Goal: Information Seeking & Learning: Check status

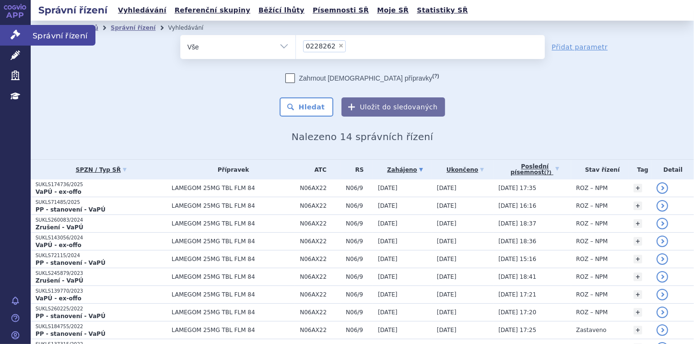
click at [9, 37] on link "Správní řízení" at bounding box center [15, 35] width 31 height 20
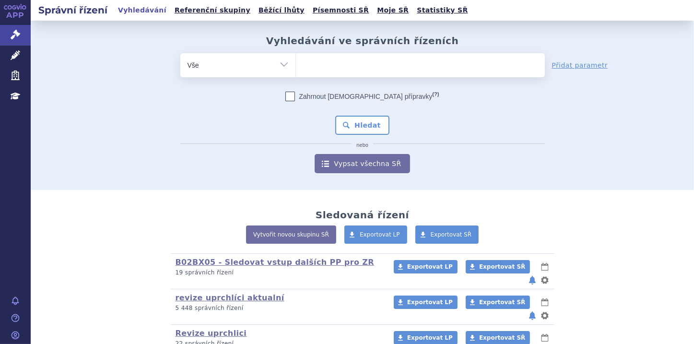
click at [280, 65] on select "Vše Spisová značka Typ SŘ Přípravek/SUKL kód Účastník/Držitel" at bounding box center [237, 64] width 115 height 22
select select "filter-file-number"
click at [180, 53] on select "Vše Spisová značka Typ SŘ Přípravek/SUKL kód Účastník/Držitel" at bounding box center [237, 64] width 115 height 22
click at [315, 67] on ul at bounding box center [420, 63] width 249 height 20
click at [296, 67] on select at bounding box center [295, 65] width 0 height 24
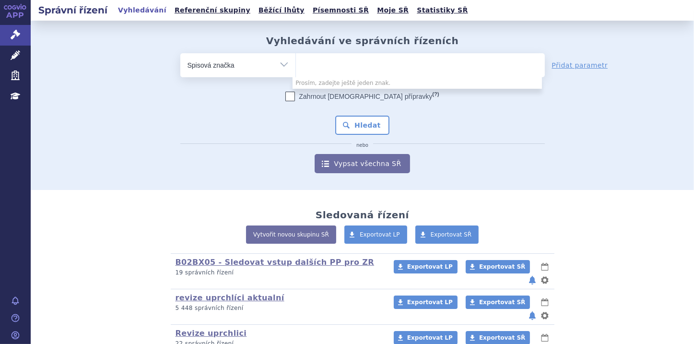
paste input "SUKLS114552/2025,"
type input "SUKLS114552/2025,"
select select "SUKLS114552/2025,"
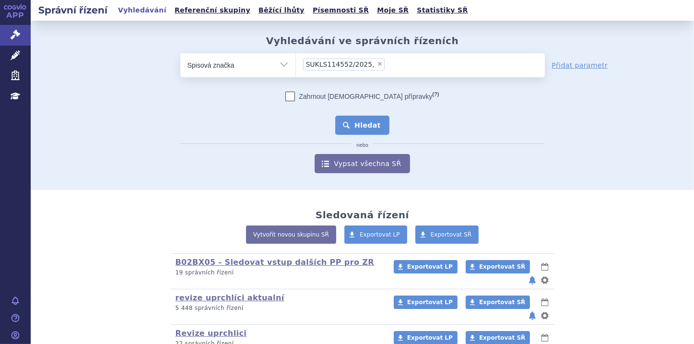
click at [360, 121] on button "Hledat" at bounding box center [362, 125] width 54 height 19
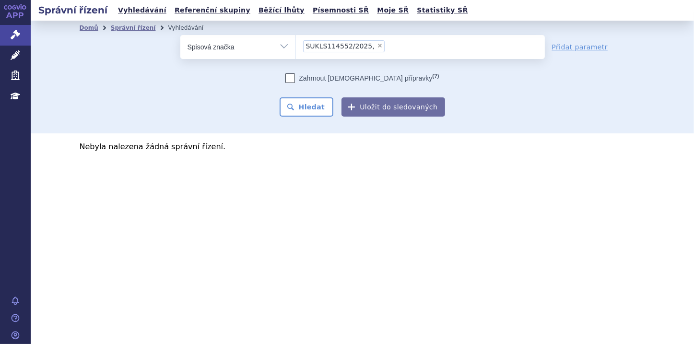
click at [377, 45] on span "×" at bounding box center [380, 46] width 6 height 6
click at [296, 45] on select "SUKLS114552/2025," at bounding box center [295, 47] width 0 height 24
select select
click at [20, 34] on icon at bounding box center [16, 35] width 10 height 10
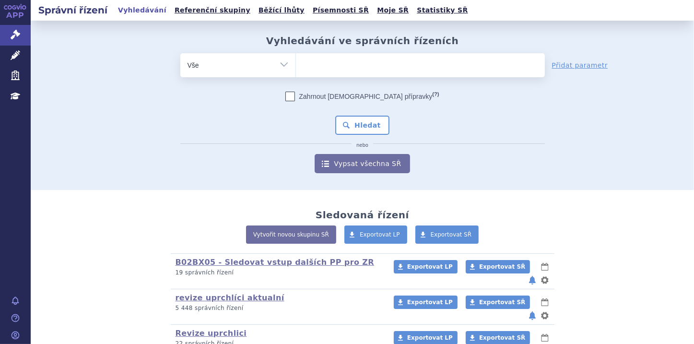
click at [277, 67] on select "Vše Spisová značka Typ SŘ Přípravek/SUKL kód Účastník/Držitel" at bounding box center [237, 64] width 115 height 22
select select "filter-file-number"
click at [180, 53] on select "Vše Spisová značka Typ SŘ Přípravek/SUKL kód Účastník/Držitel" at bounding box center [237, 64] width 115 height 22
click at [306, 65] on ul at bounding box center [420, 63] width 249 height 20
click at [296, 65] on select at bounding box center [295, 65] width 0 height 24
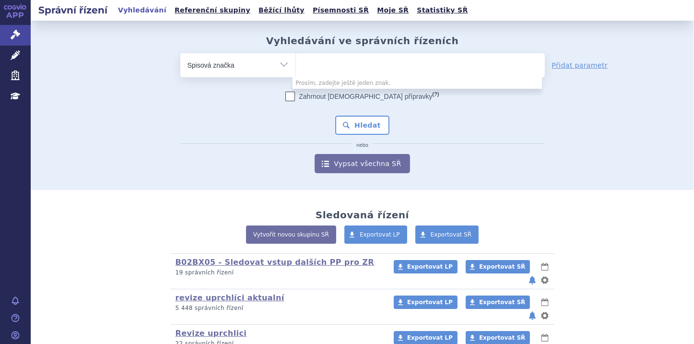
paste input "SUKLS114552/2025"
type input "SUKLS114552/2025"
select select "SUKLS114552/2025"
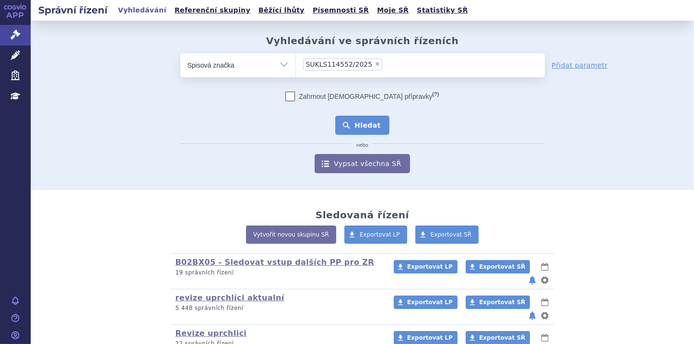
click at [366, 126] on button "Hledat" at bounding box center [362, 125] width 54 height 19
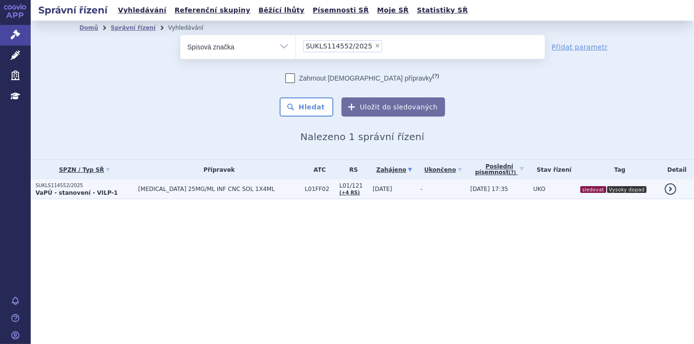
click at [79, 189] on strong "VaPÚ - stanovení - VILP-1" at bounding box center [76, 192] width 82 height 7
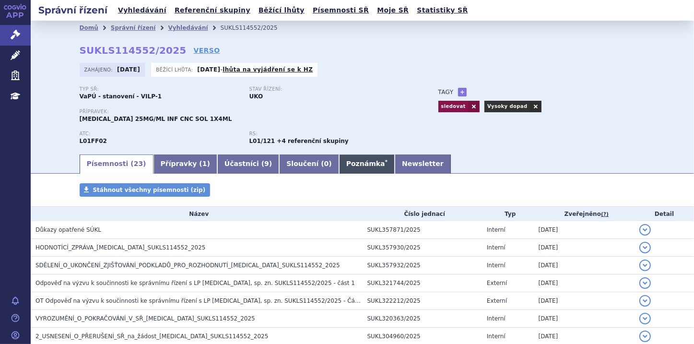
click at [339, 161] on link "Poznámka *" at bounding box center [367, 163] width 56 height 19
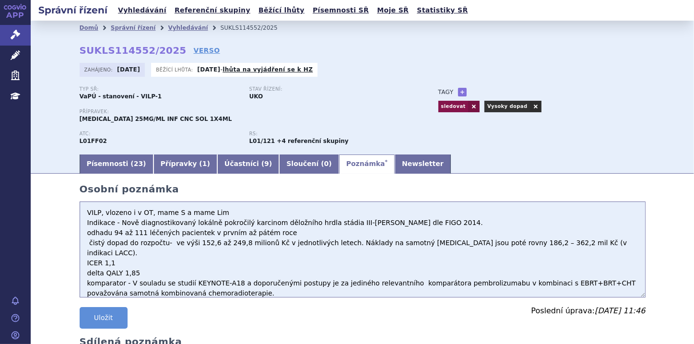
click at [85, 213] on textarea "VILP, vlozeno i v OT, mame S a mame Lim Indikace - Nově diagnostikovaný lokálně…" at bounding box center [363, 249] width 566 height 96
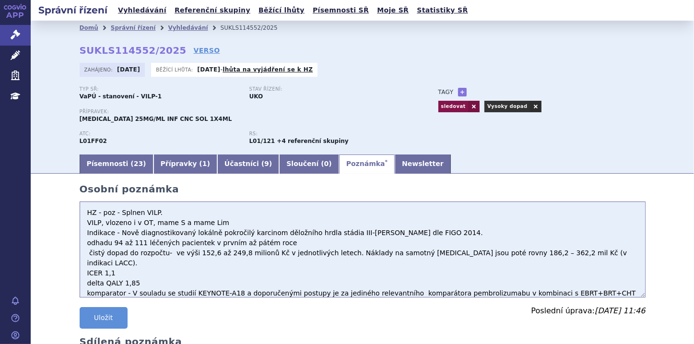
click at [161, 215] on textarea "VILP, vlozeno i v OT, mame S a mame Lim Indikace - Nově diagnostikovaný lokálně…" at bounding box center [363, 249] width 566 height 96
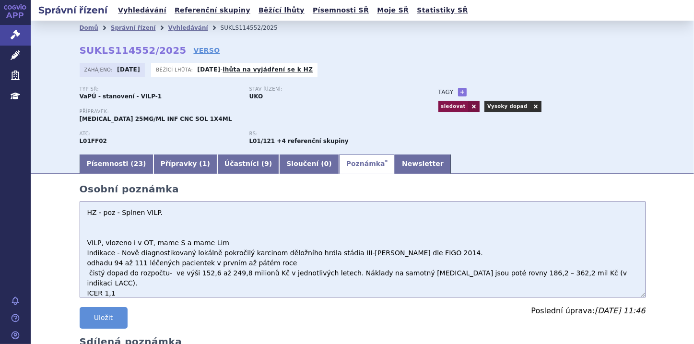
click at [83, 224] on textarea "VILP, vlozeno i v OT, mame S a mame Lim Indikace - Nově diagnostikovaný lokálně…" at bounding box center [363, 249] width 566 height 96
paste textarea "odhaduje 94 až 111 nově léčených pacientů a ukazuje výsledek ve výši 184,83 až …"
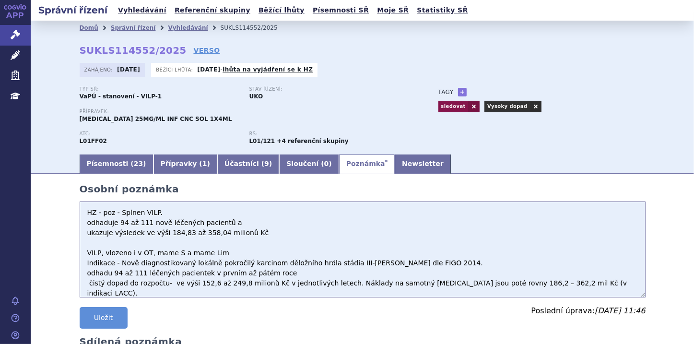
click at [82, 232] on textarea "VILP, vlozeno i v OT, mame S a mame Lim Indikace - Nově diagnostikovaný lokálně…" at bounding box center [363, 249] width 566 height 96
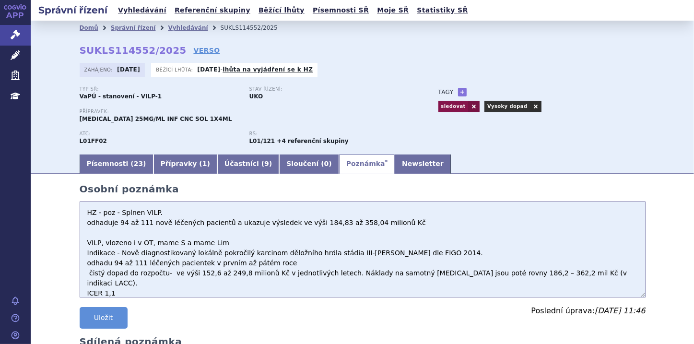
click at [91, 232] on textarea "VILP, vlozeno i v OT, mame S a mame Lim Indikace - Nově diagnostikovaný lokálně…" at bounding box center [363, 249] width 566 height 96
click at [105, 233] on textarea "VILP, vlozeno i v OT, mame S a mame Lim Indikace - Nově diagnostikovaný lokálně…" at bounding box center [363, 249] width 566 height 96
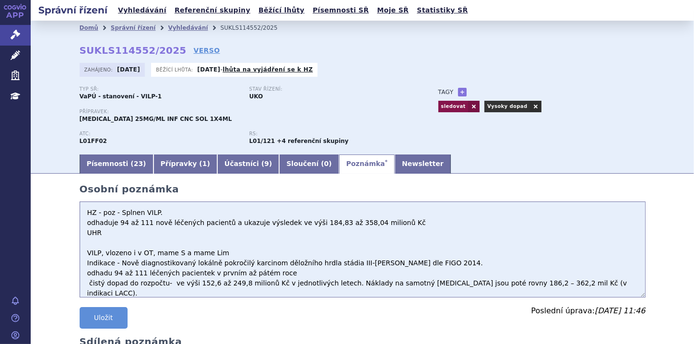
click at [105, 233] on textarea "VILP, vlozeno i v OT, mame S a mame Lim Indikace - Nově diagnostikovaný lokálně…" at bounding box center [363, 249] width 566 height 96
click at [108, 232] on textarea "VILP, vlozeno i v OT, mame S a mame Lim Indikace - Nově diagnostikovaný lokálně…" at bounding box center [363, 249] width 566 height 96
paste textarea "62 599,72"
click at [104, 235] on textarea "VILP, vlozeno i v OT, mame S a mame Lim Indikace - Nově diagnostikovaný lokálně…" at bounding box center [363, 249] width 566 height 96
click at [149, 238] on textarea "VILP, vlozeno i v OT, mame S a mame Lim Indikace - Nově diagnostikovaný lokálně…" at bounding box center [363, 249] width 566 height 96
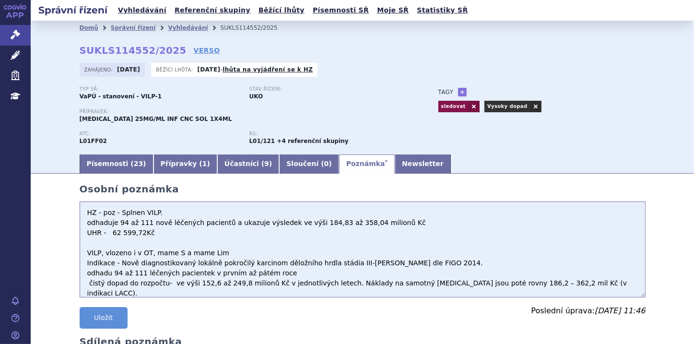
click at [132, 212] on textarea "VILP, vlozeno i v OT, mame S a mame Lim Indikace - Nově diagnostikovaný lokálně…" at bounding box center [363, 249] width 566 height 96
click at [117, 213] on textarea "VILP, vlozeno i v OT, mame S a mame Lim Indikace - Nově diagnostikovaný lokálně…" at bounding box center [363, 249] width 566 height 96
click at [163, 213] on textarea "VILP, vlozeno i v OT, mame S a mame Lim Indikace - Nově diagnostikovaný lokálně…" at bounding box center [363, 249] width 566 height 96
click at [166, 213] on textarea "VILP, vlozeno i v OT, mame S a mame Lim Indikace - Nově diagnostikovaný lokálně…" at bounding box center [363, 249] width 566 height 96
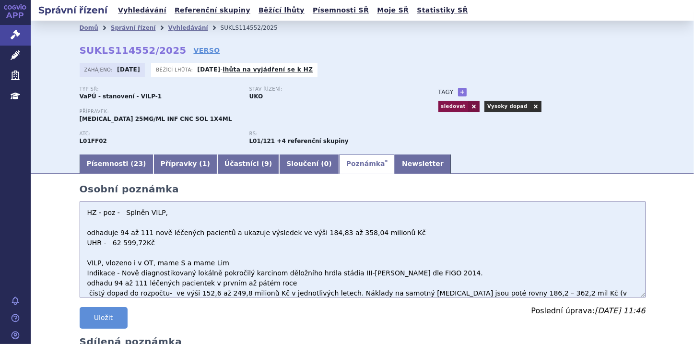
paste textarea "podávaný v kombinaci s chemoradioterapií"
click at [82, 223] on textarea "VILP, vlozeno i v OT, mame S a mame Lim Indikace - Nově diagnostikovaný lokálně…" at bounding box center [363, 249] width 566 height 96
click at [161, 245] on textarea "VILP, vlozeno i v OT, mame S a mame Lim Indikace - Nově diagnostikovaný lokálně…" at bounding box center [363, 249] width 566 height 96
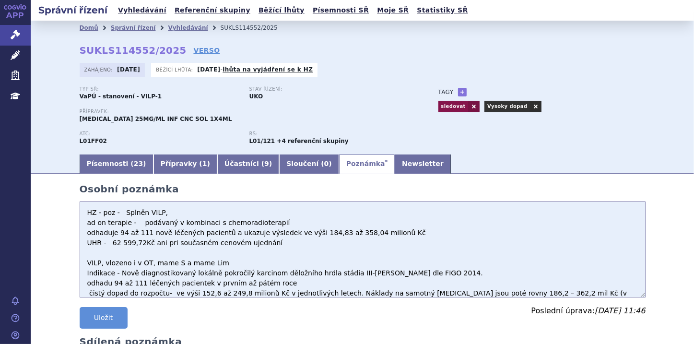
click at [264, 244] on textarea "VILP, vlozeno i v OT, mame S a mame Lim Indikace - Nově diagnostikovaný lokálně…" at bounding box center [363, 249] width 566 height 96
click at [341, 247] on textarea "VILP, vlozeno i v OT, mame S a mame Lim Indikace - Nově diagnostikovaný lokálně…" at bounding box center [363, 249] width 566 height 96
click at [405, 244] on textarea "VILP, vlozeno i v OT, mame S a mame Lim Indikace - Nově diagnostikovaný lokálně…" at bounding box center [363, 249] width 566 height 96
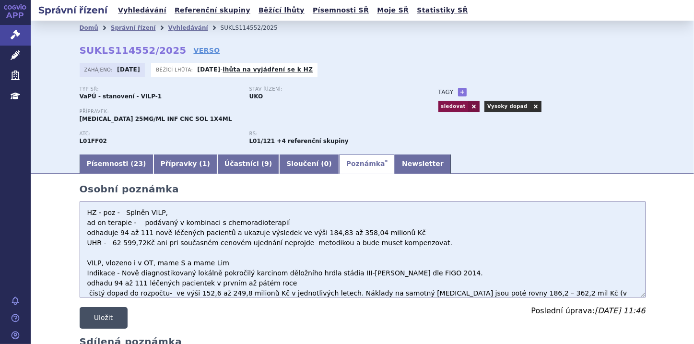
click at [98, 320] on button "Uložit" at bounding box center [104, 318] width 48 height 22
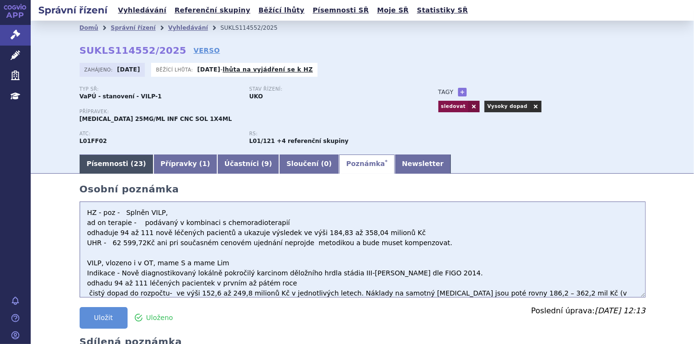
click at [105, 166] on link "Písemnosti ( 23 )" at bounding box center [117, 163] width 74 height 19
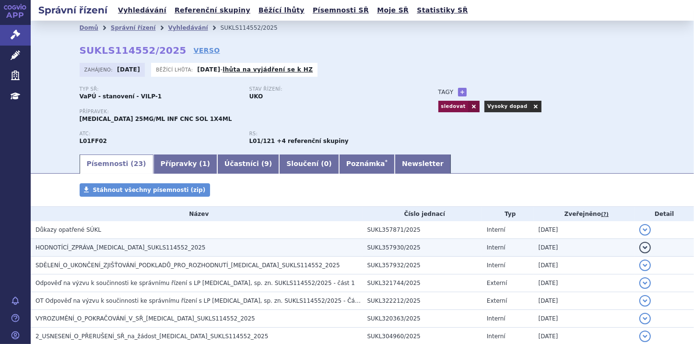
click at [639, 247] on button "detail" at bounding box center [645, 248] width 12 height 12
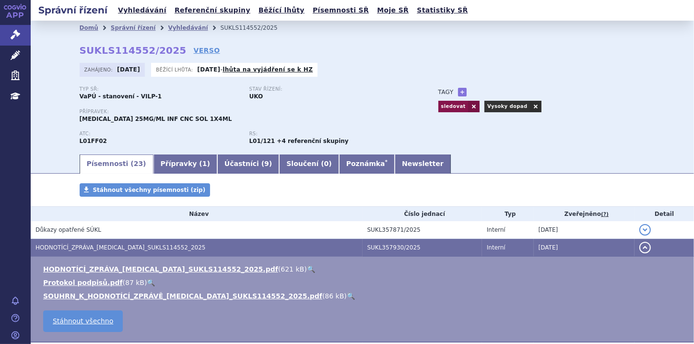
click at [307, 270] on link "🔍" at bounding box center [311, 269] width 8 height 8
click at [339, 163] on link "Poznámka *" at bounding box center [367, 163] width 56 height 19
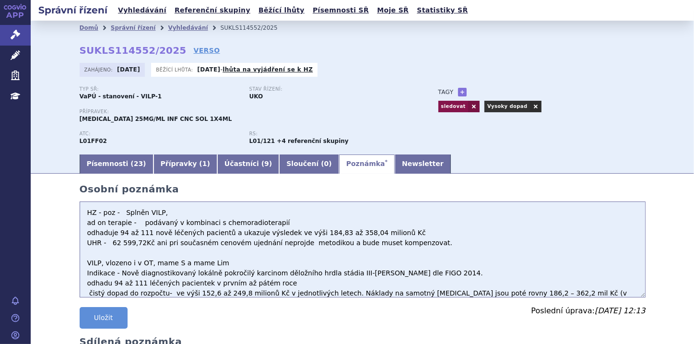
click at [145, 246] on textarea "VILP, vlozeno i v OT, mame S a mame Lim Indikace - Nově diagnostikovaný lokálně…" at bounding box center [363, 249] width 566 height 96
click at [417, 241] on textarea "VILP, vlozeno i v OT, mame S a mame Lim Indikace - Nově diagnostikovaný lokálně…" at bounding box center [363, 249] width 566 height 96
click at [110, 320] on button "Uložit" at bounding box center [104, 318] width 48 height 22
click at [114, 319] on button "Uložit" at bounding box center [104, 318] width 48 height 22
click at [107, 162] on link "Písemnosti ( 23 )" at bounding box center [117, 163] width 74 height 19
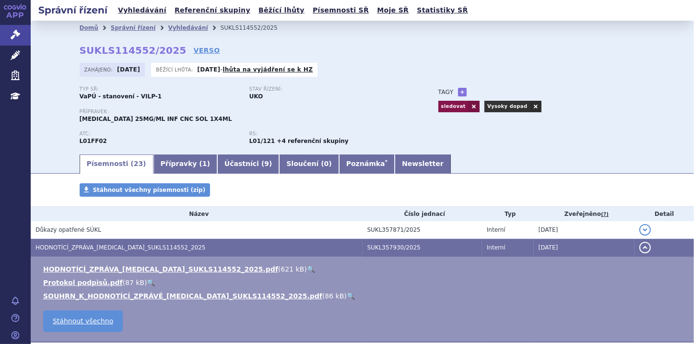
click at [307, 269] on link "🔍" at bounding box center [311, 269] width 8 height 8
click at [339, 161] on link "Poznámka *" at bounding box center [367, 163] width 56 height 19
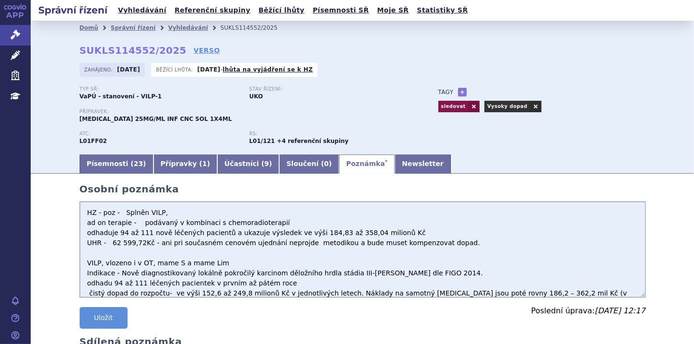
click at [382, 231] on textarea "VILP, vlozeno i v OT, mame S a mame Lim Indikace - Nově diagnostikovaný lokálně…" at bounding box center [363, 249] width 566 height 96
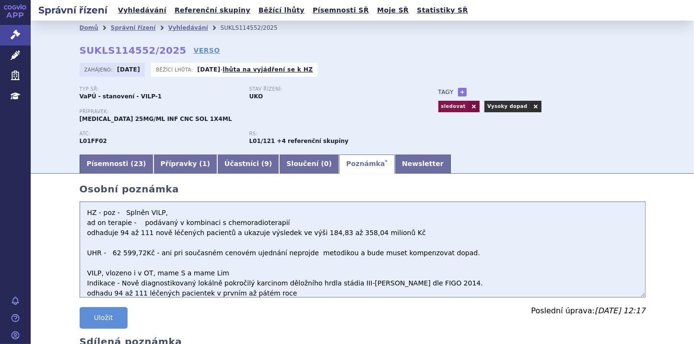
paste textarea "Ze zásadních parametrů, předpokladů a metod použitých analýze významně ovlivňuj…"
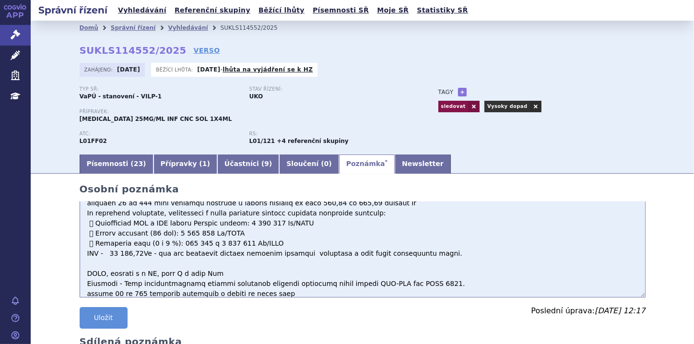
scroll to position [38, 0]
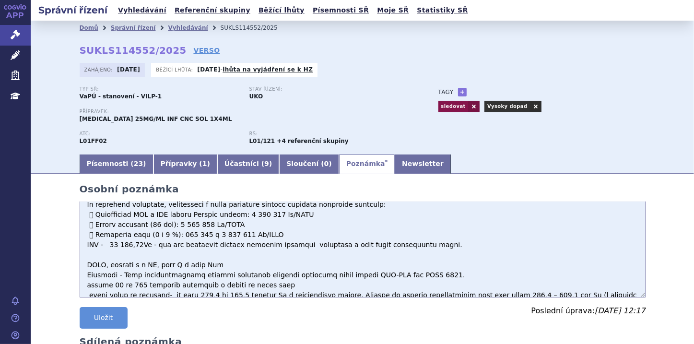
click at [267, 235] on textarea "VILP, vlozeno i v OT, mame S a mame Lim Indikace - Nově diagnostikovaný lokálně…" at bounding box center [363, 249] width 566 height 96
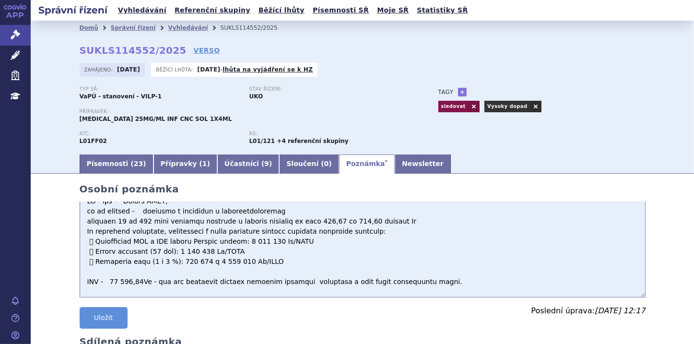
scroll to position [0, 0]
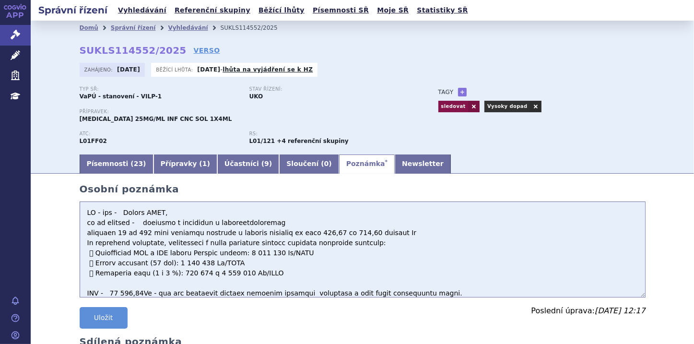
click at [302, 255] on textarea "VILP, vlozeno i v OT, mame S a mame Lim Indikace - Nově diagnostikovaný lokálně…" at bounding box center [363, 249] width 566 height 96
click at [365, 241] on textarea "VILP, vlozeno i v OT, mame S a mame Lim Indikace - Nově diagnostikovaný lokálně…" at bounding box center [363, 249] width 566 height 96
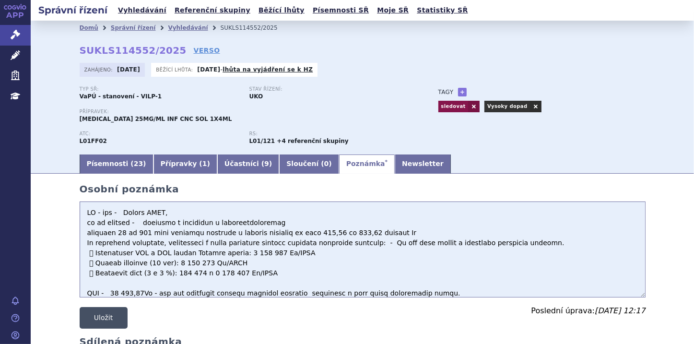
type textarea "HZ - poz - Splněn VILP, ad on terapie - podávaný v kombinaci s chemoradioterapi…"
click at [111, 317] on button "Uložit" at bounding box center [104, 318] width 48 height 22
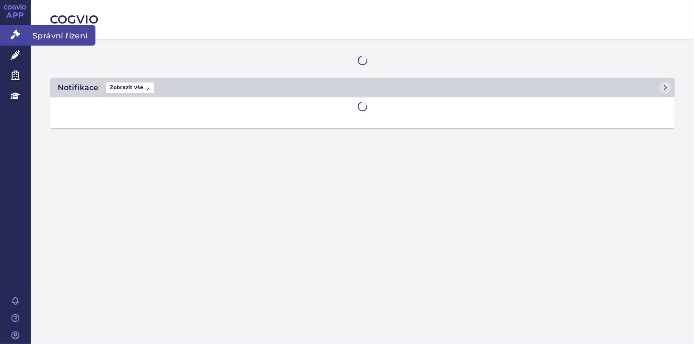
click at [15, 33] on icon at bounding box center [16, 35] width 10 height 10
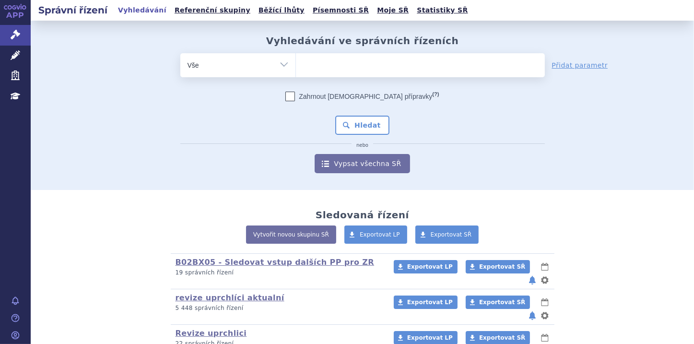
click at [278, 67] on select "Vše Spisová značka Typ SŘ Přípravek/SUKL kód Účastník/Držitel" at bounding box center [237, 64] width 115 height 22
select select "filter-file-number"
click at [180, 53] on select "Vše Spisová značka Typ SŘ Přípravek/SUKL kód Účastník/Držitel" at bounding box center [237, 64] width 115 height 22
click at [318, 69] on ul at bounding box center [420, 63] width 249 height 20
click at [296, 69] on select at bounding box center [295, 65] width 0 height 24
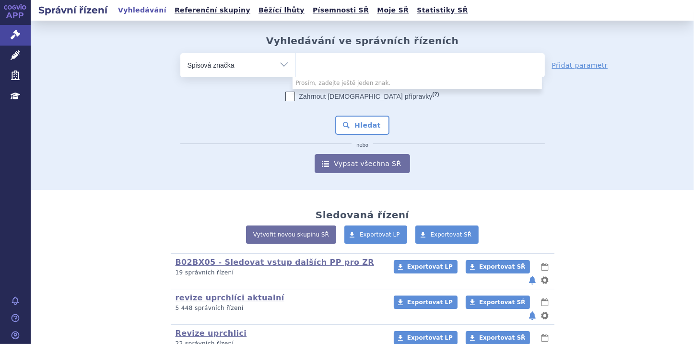
paste input "SUKLS153583/2024"
type input "SUKLS153583/2024"
select select "SUKLS153583/2024"
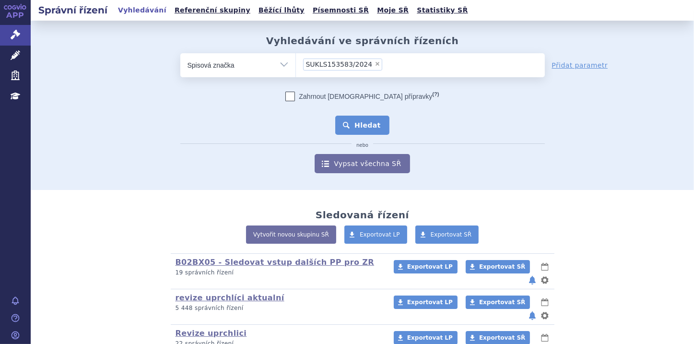
click at [350, 124] on button "Hledat" at bounding box center [362, 125] width 54 height 19
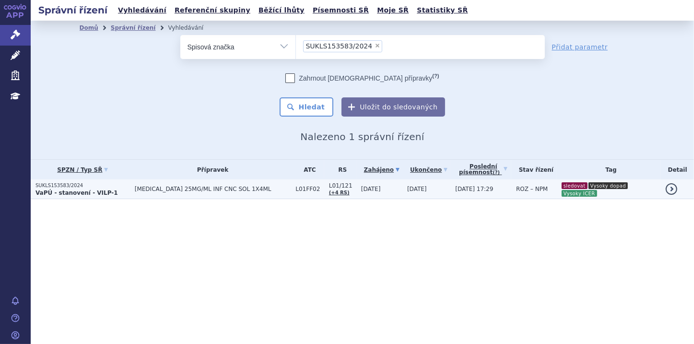
click at [58, 187] on p "SUKLS153583/2024" at bounding box center [82, 185] width 94 height 7
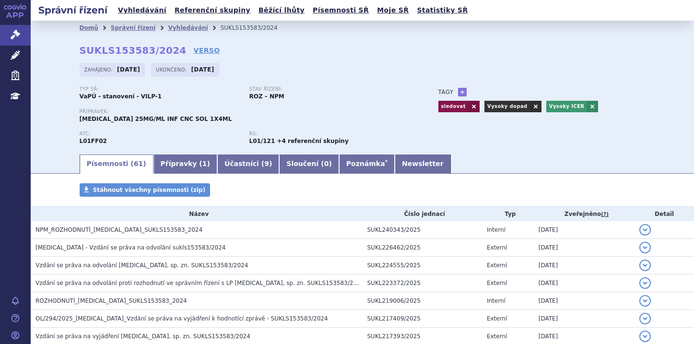
click at [339, 158] on link "Poznámka *" at bounding box center [367, 163] width 56 height 19
